Goal: Task Accomplishment & Management: Use online tool/utility

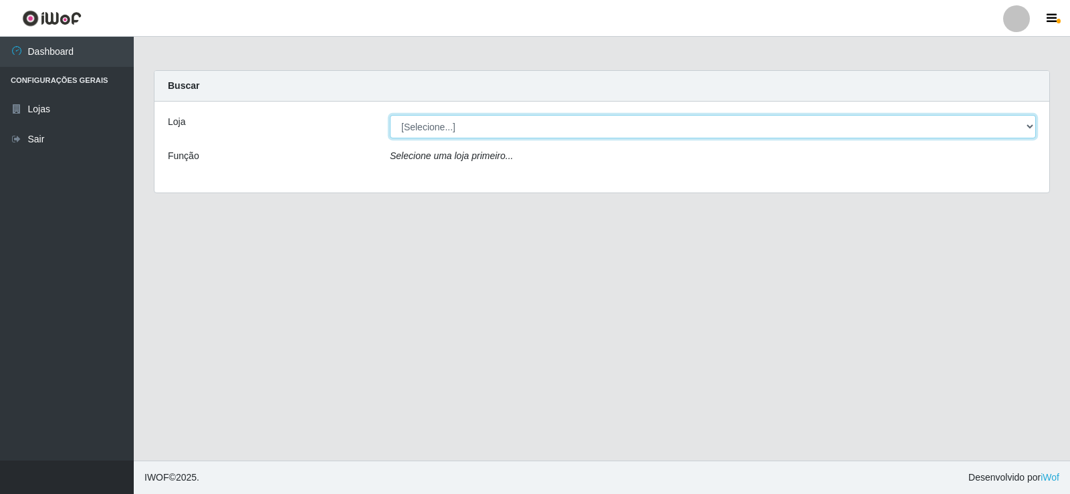
click at [1022, 130] on select "[Selecione...] Rede Compras Supermercados - LOJA 2" at bounding box center [713, 126] width 646 height 23
select select "161"
click at [390, 115] on select "[Selecione...] Rede Compras Supermercados - LOJA 2" at bounding box center [713, 126] width 646 height 23
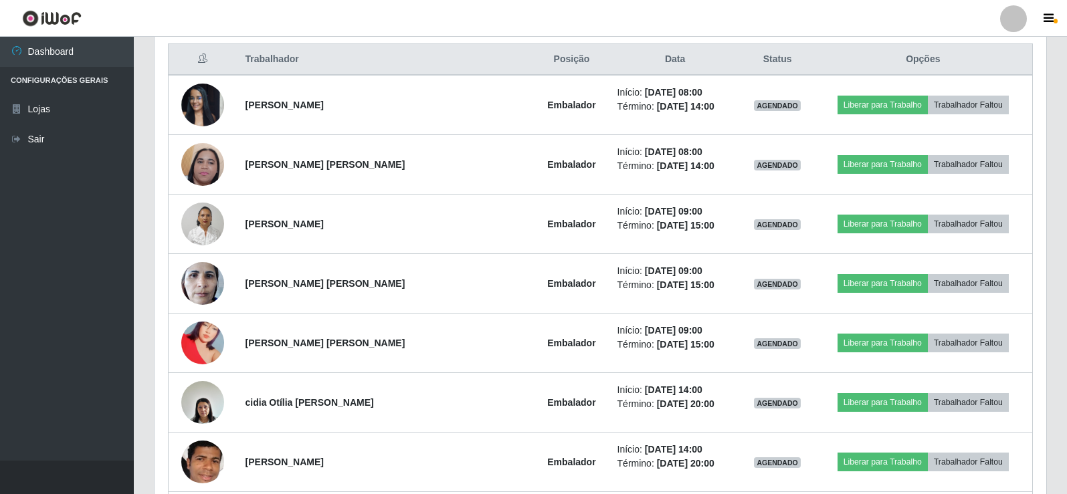
scroll to position [535, 0]
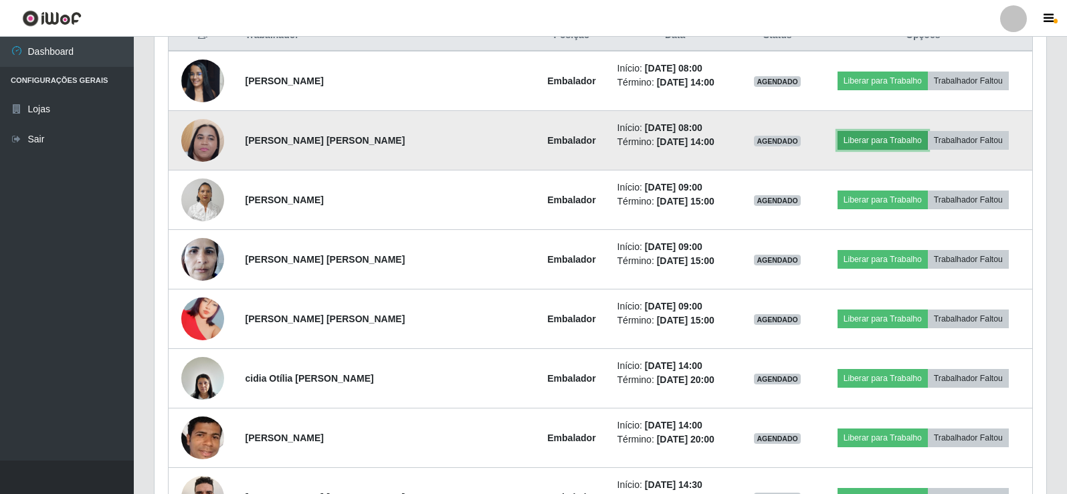
click at [861, 140] on button "Liberar para Trabalho" at bounding box center [882, 140] width 90 height 19
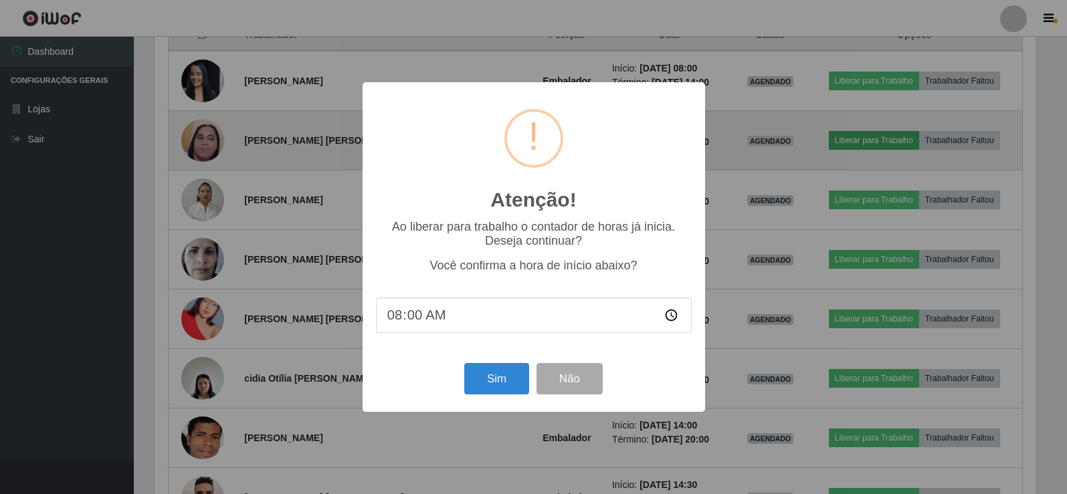
scroll to position [278, 885]
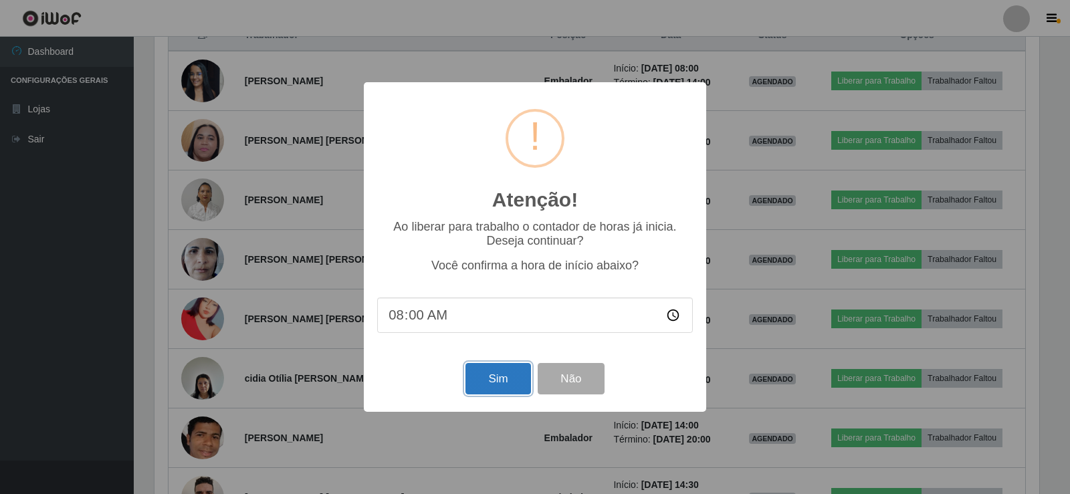
click at [500, 385] on button "Sim" at bounding box center [497, 378] width 65 height 31
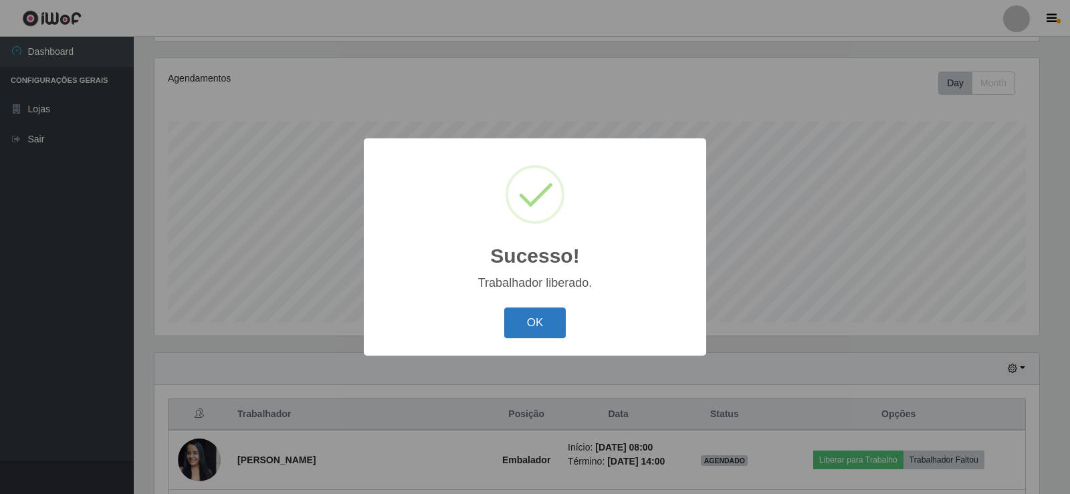
click at [524, 329] on button "OK" at bounding box center [535, 323] width 62 height 31
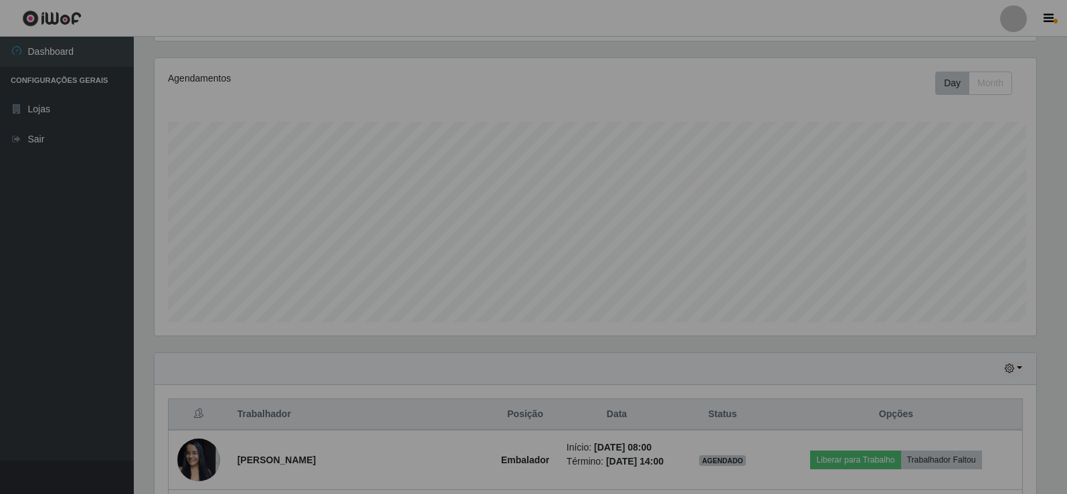
scroll to position [278, 891]
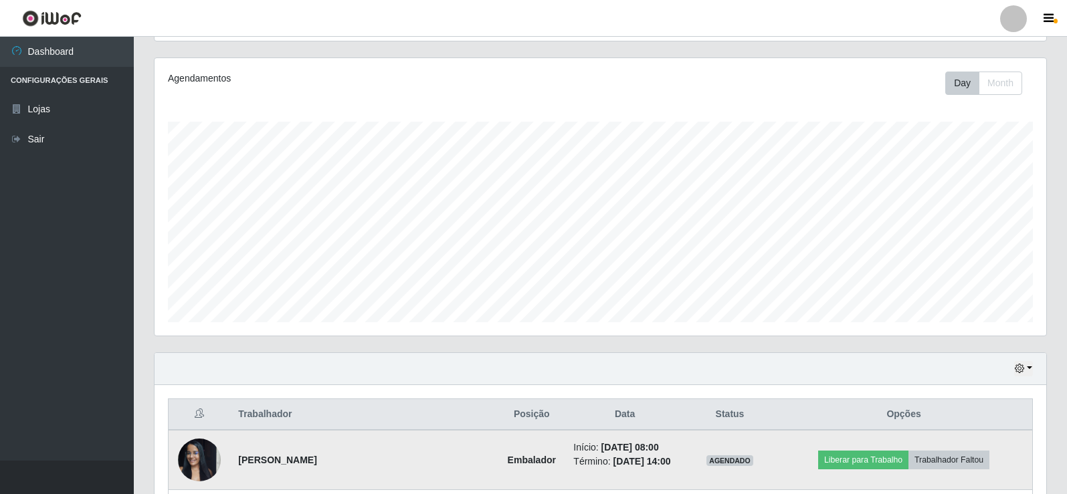
click at [766, 455] on td "AGENDADO" at bounding box center [729, 460] width 91 height 60
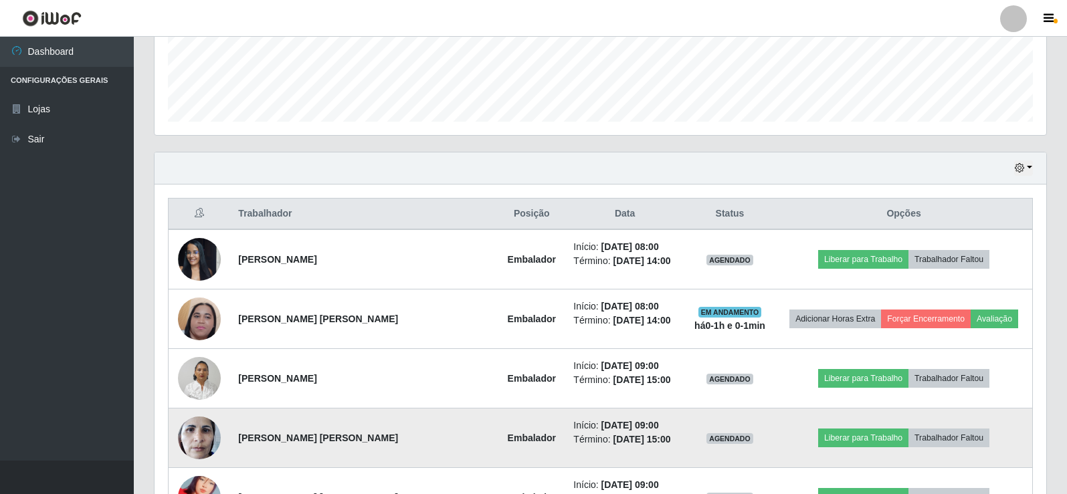
scroll to position [423, 0]
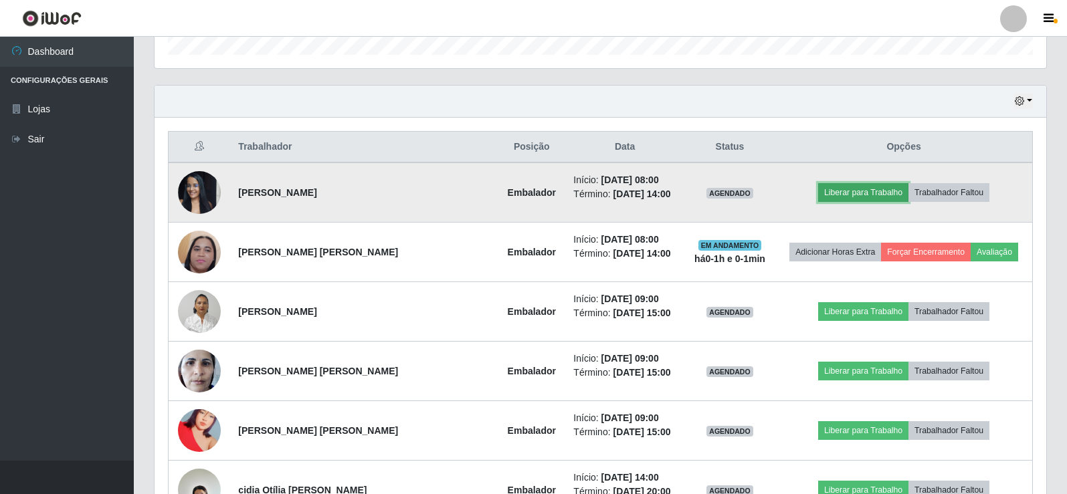
click at [859, 185] on button "Liberar para Trabalho" at bounding box center [863, 192] width 90 height 19
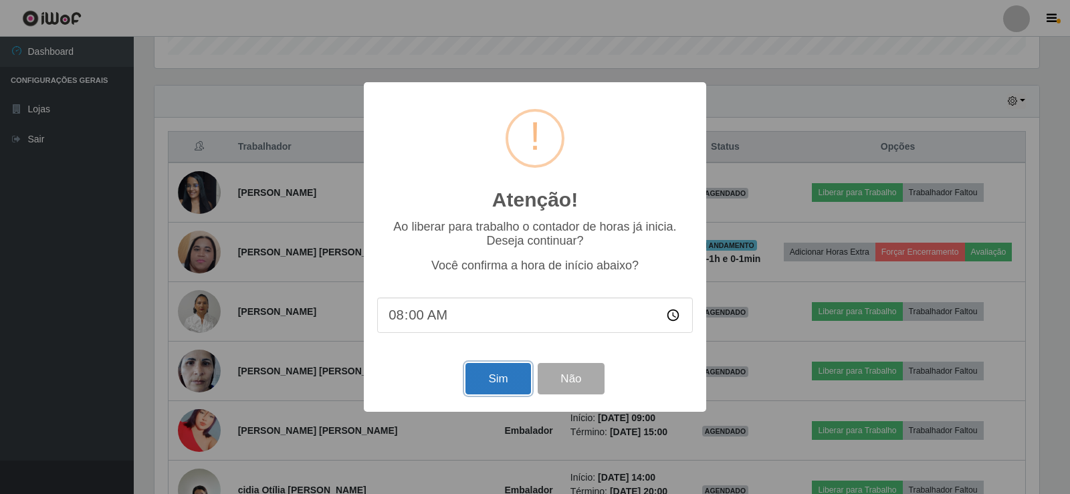
click at [506, 377] on button "Sim" at bounding box center [497, 378] width 65 height 31
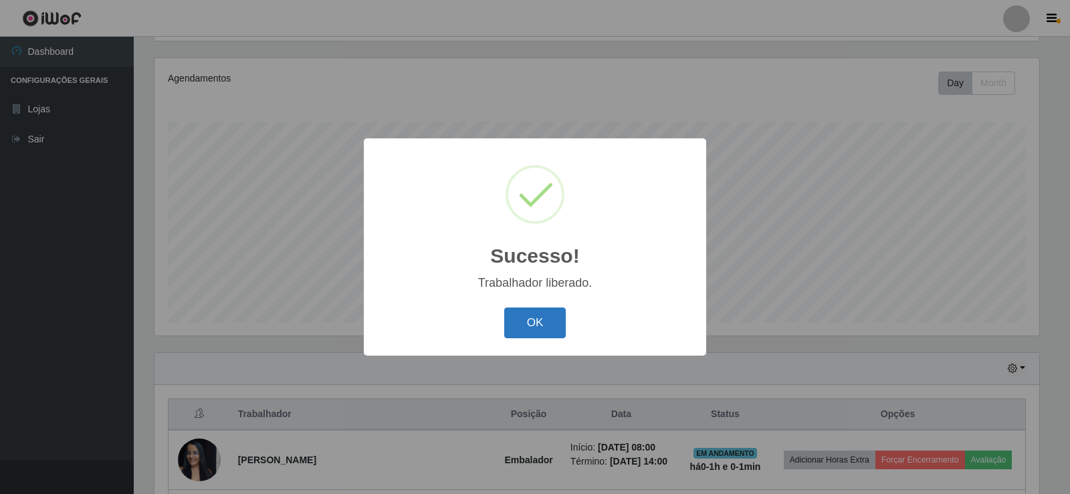
click at [512, 321] on button "OK" at bounding box center [535, 323] width 62 height 31
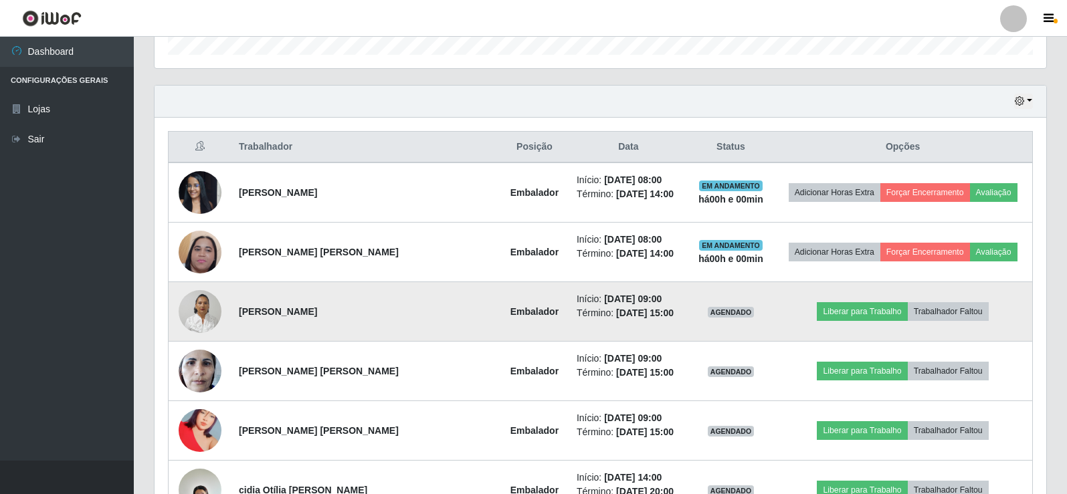
scroll to position [490, 0]
